Goal: Obtain resource: Obtain resource

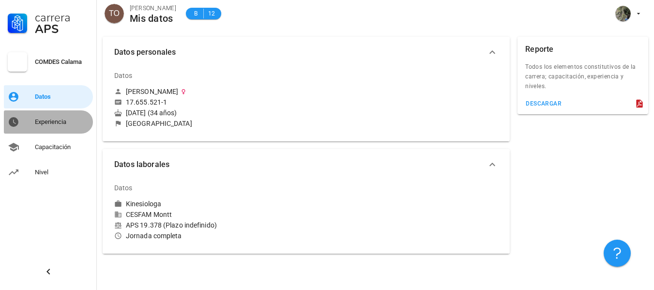
click at [48, 121] on div "Experiencia" at bounding box center [62, 122] width 54 height 8
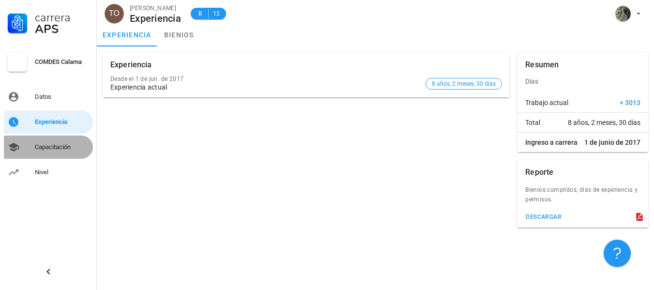
click at [48, 146] on div "Capacitación" at bounding box center [62, 147] width 54 height 8
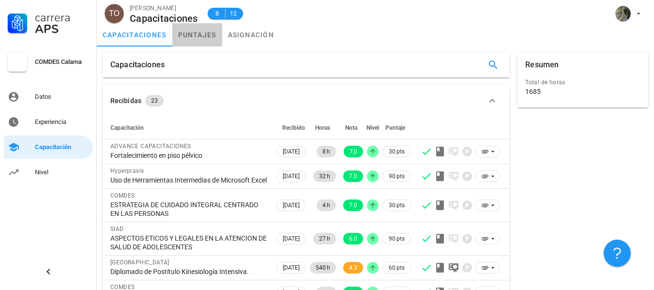
click at [208, 40] on link "puntajes" at bounding box center [197, 34] width 50 height 23
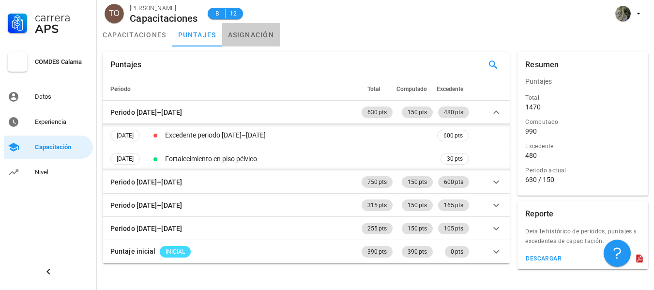
click at [243, 34] on link "asignación" at bounding box center [251, 34] width 58 height 23
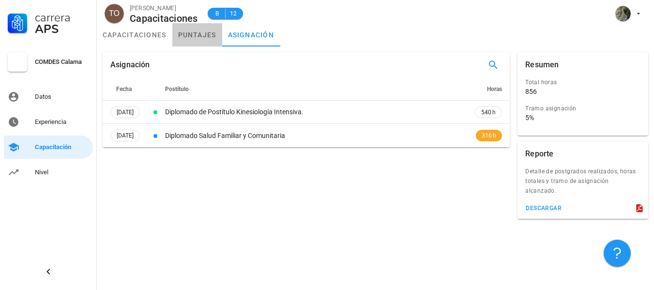
click at [184, 35] on link "puntajes" at bounding box center [197, 34] width 50 height 23
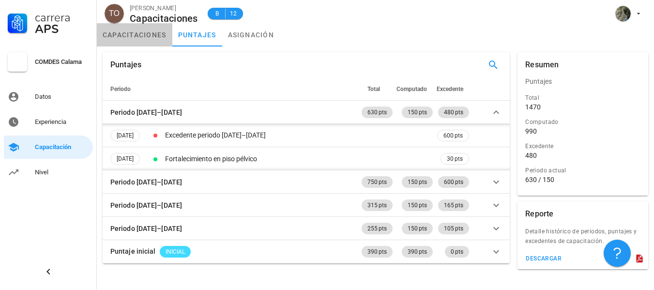
click at [121, 41] on link "capacitaciones" at bounding box center [134, 34] width 75 height 23
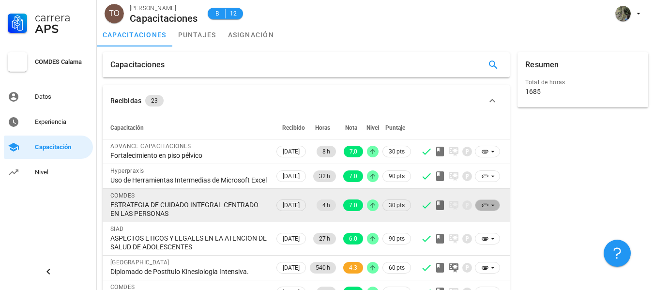
click at [491, 206] on icon at bounding box center [492, 205] width 3 height 1
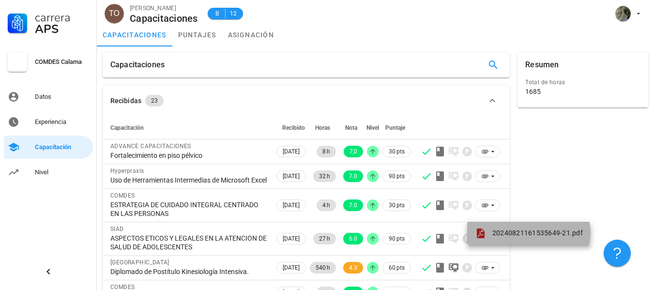
click at [495, 227] on link "20240821161535649-21.pdf" at bounding box center [528, 233] width 123 height 23
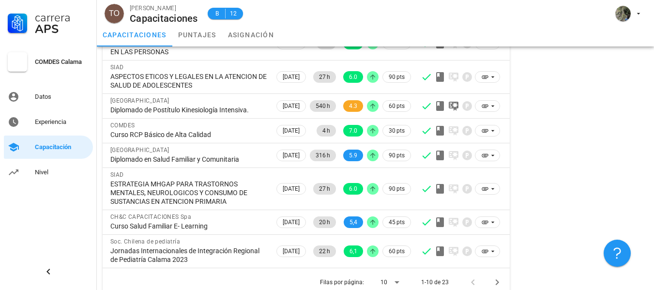
scroll to position [182, 0]
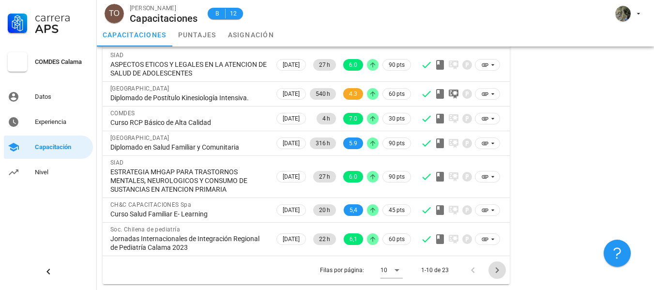
click at [497, 271] on icon "Página siguiente" at bounding box center [496, 270] width 3 height 6
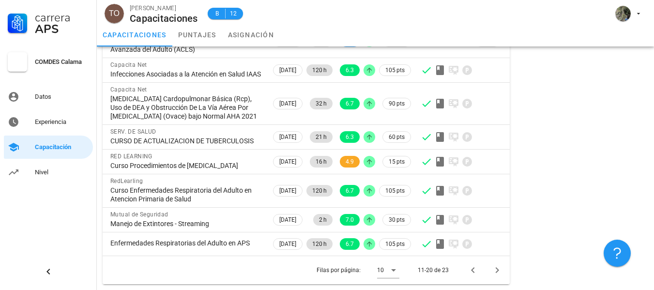
scroll to position [234, 0]
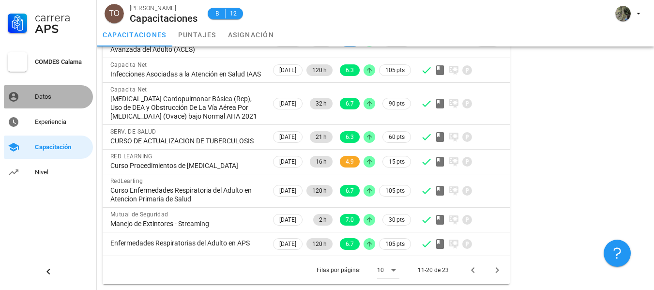
click at [48, 101] on div "Datos" at bounding box center [62, 96] width 54 height 15
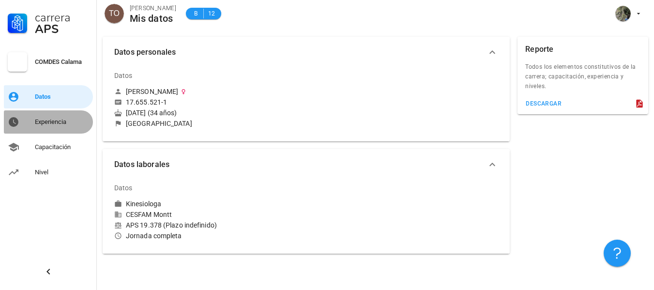
click at [55, 124] on div "Experiencia" at bounding box center [62, 122] width 54 height 8
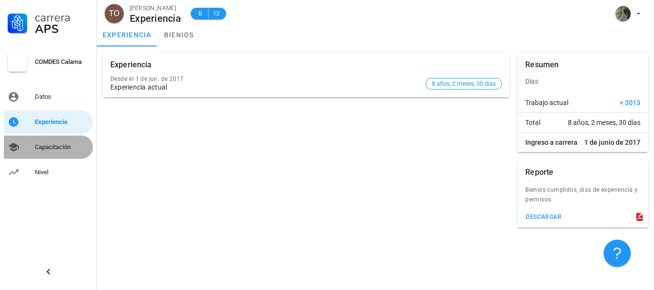
click at [53, 141] on div "Capacitación" at bounding box center [62, 146] width 54 height 15
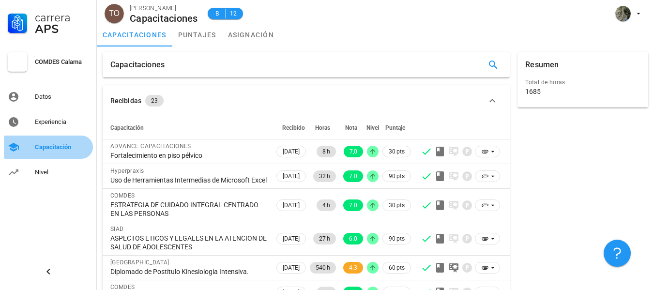
click at [56, 155] on link "Capacitación" at bounding box center [48, 146] width 89 height 23
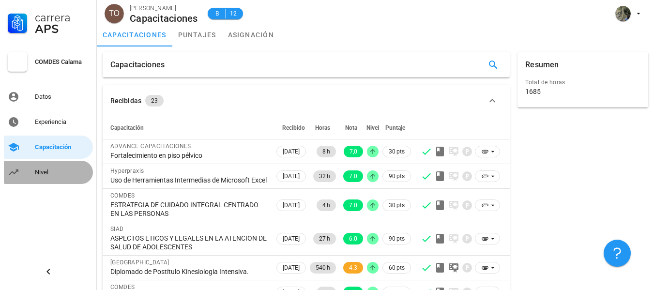
click at [50, 165] on div "Nivel" at bounding box center [62, 171] width 54 height 15
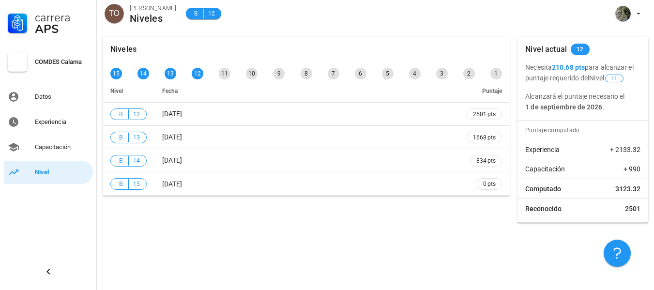
click at [337, 263] on div "Niveles 15 14 13 12 11 10 9 8 7 6 5 4 3 2 1 Nivel Fecha Puntaje B 12 [DATE] 250…" at bounding box center [375, 160] width 557 height 259
click at [68, 62] on div "COMDES Calama" at bounding box center [62, 62] width 54 height 8
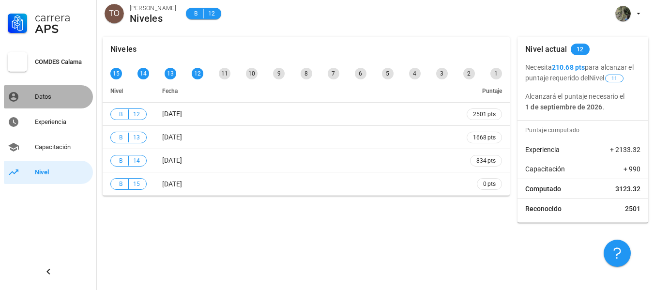
click at [45, 91] on div "Datos" at bounding box center [62, 96] width 54 height 15
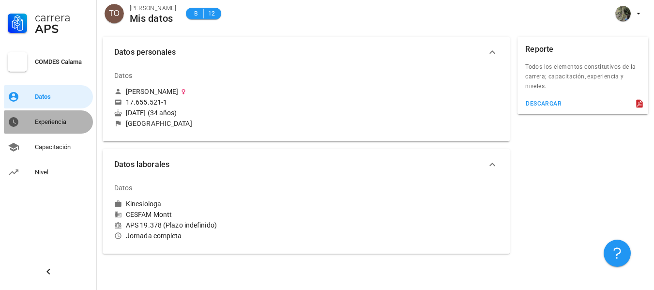
click at [46, 117] on div "Experiencia" at bounding box center [62, 121] width 54 height 15
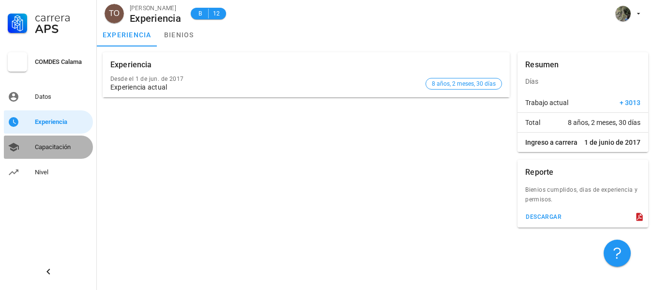
click at [47, 136] on link "Capacitación" at bounding box center [48, 146] width 89 height 23
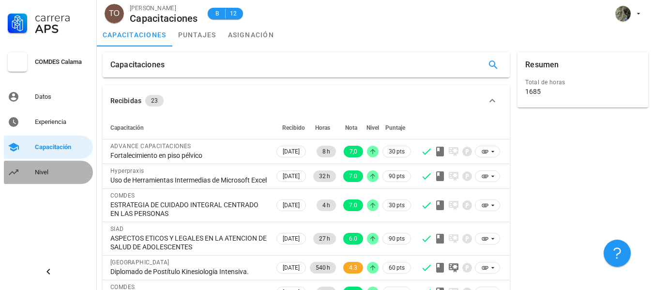
click at [45, 170] on div "Nivel" at bounding box center [62, 172] width 54 height 8
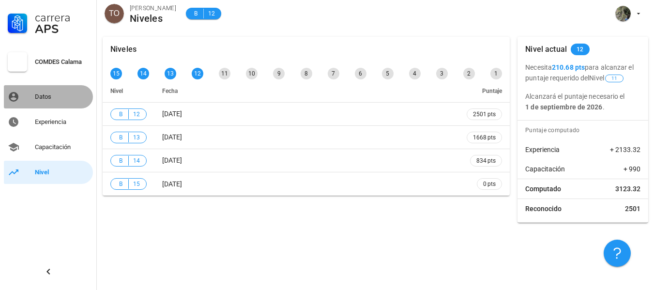
click at [42, 97] on div "Datos" at bounding box center [62, 97] width 54 height 8
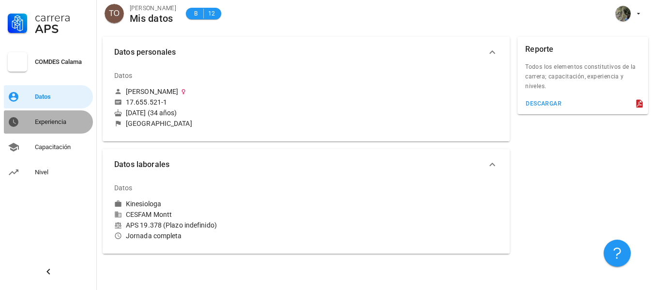
click at [43, 116] on div "Experiencia" at bounding box center [62, 121] width 54 height 15
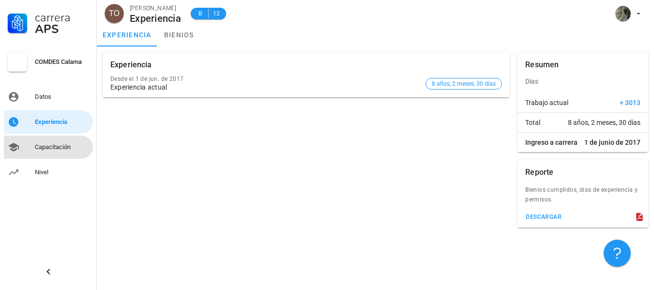
click at [47, 140] on div "Capacitación" at bounding box center [62, 146] width 54 height 15
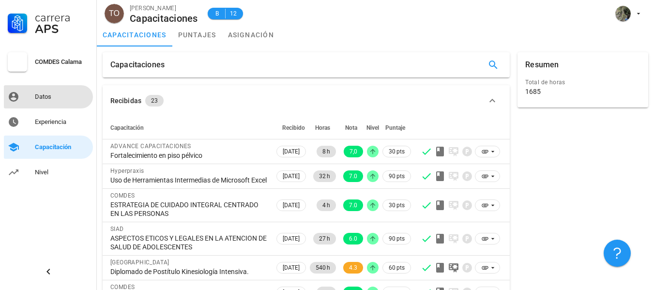
click at [53, 104] on div "Datos" at bounding box center [62, 96] width 54 height 15
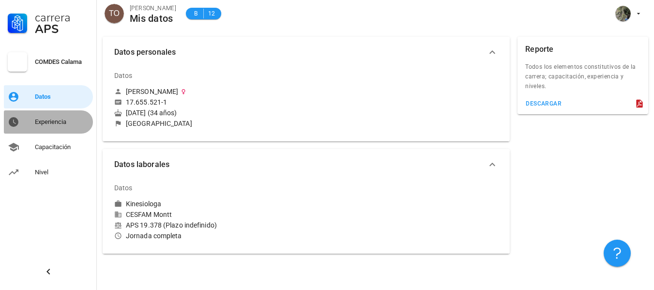
click at [52, 119] on div "Experiencia" at bounding box center [62, 122] width 54 height 8
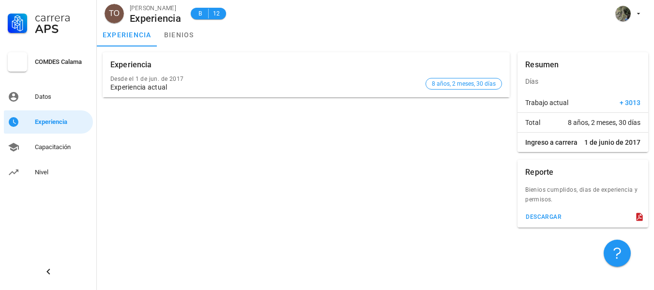
drag, startPoint x: 581, startPoint y: 140, endPoint x: 650, endPoint y: 144, distance: 68.8
click at [650, 144] on div "Resumen Días Trabajo actual + 3013 Total 8 años, 2 meses, 30 días Ingreso a car…" at bounding box center [582, 101] width 138 height 107
click at [640, 217] on icon at bounding box center [639, 217] width 6 height 8
click at [547, 216] on div "descargar" at bounding box center [543, 216] width 36 height 7
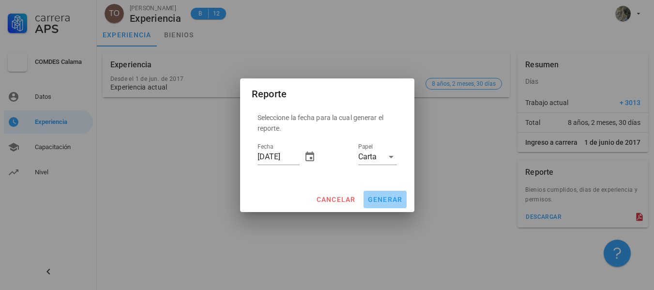
click at [373, 201] on span "generar" at bounding box center [384, 199] width 35 height 8
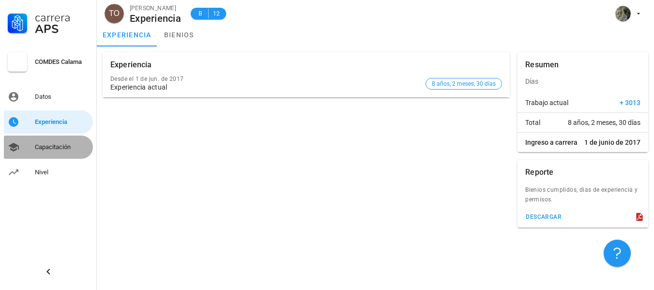
click at [70, 141] on div "Capacitación" at bounding box center [62, 146] width 54 height 15
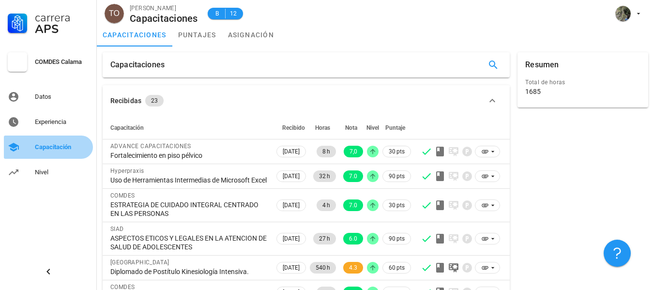
click at [64, 157] on link "Capacitación" at bounding box center [48, 146] width 89 height 23
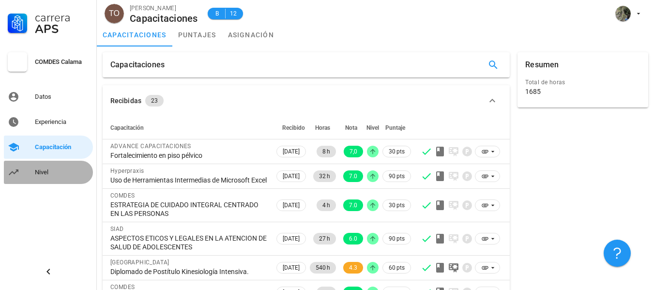
click at [59, 171] on div "Nivel" at bounding box center [62, 172] width 54 height 8
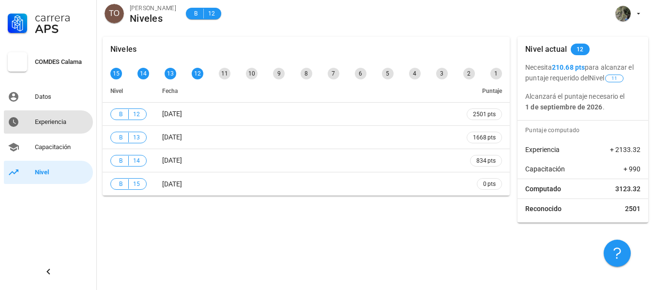
click at [44, 126] on div "Experiencia" at bounding box center [62, 121] width 54 height 15
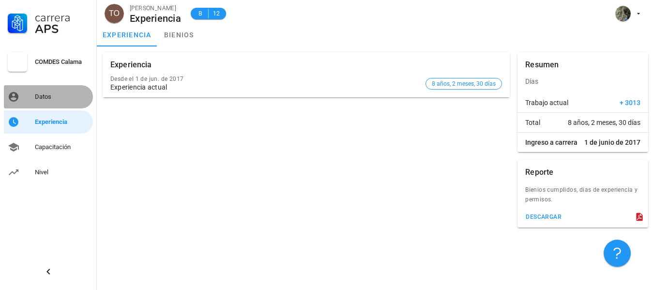
click at [51, 95] on div "Datos" at bounding box center [62, 97] width 54 height 8
